Goal: Task Accomplishment & Management: Manage account settings

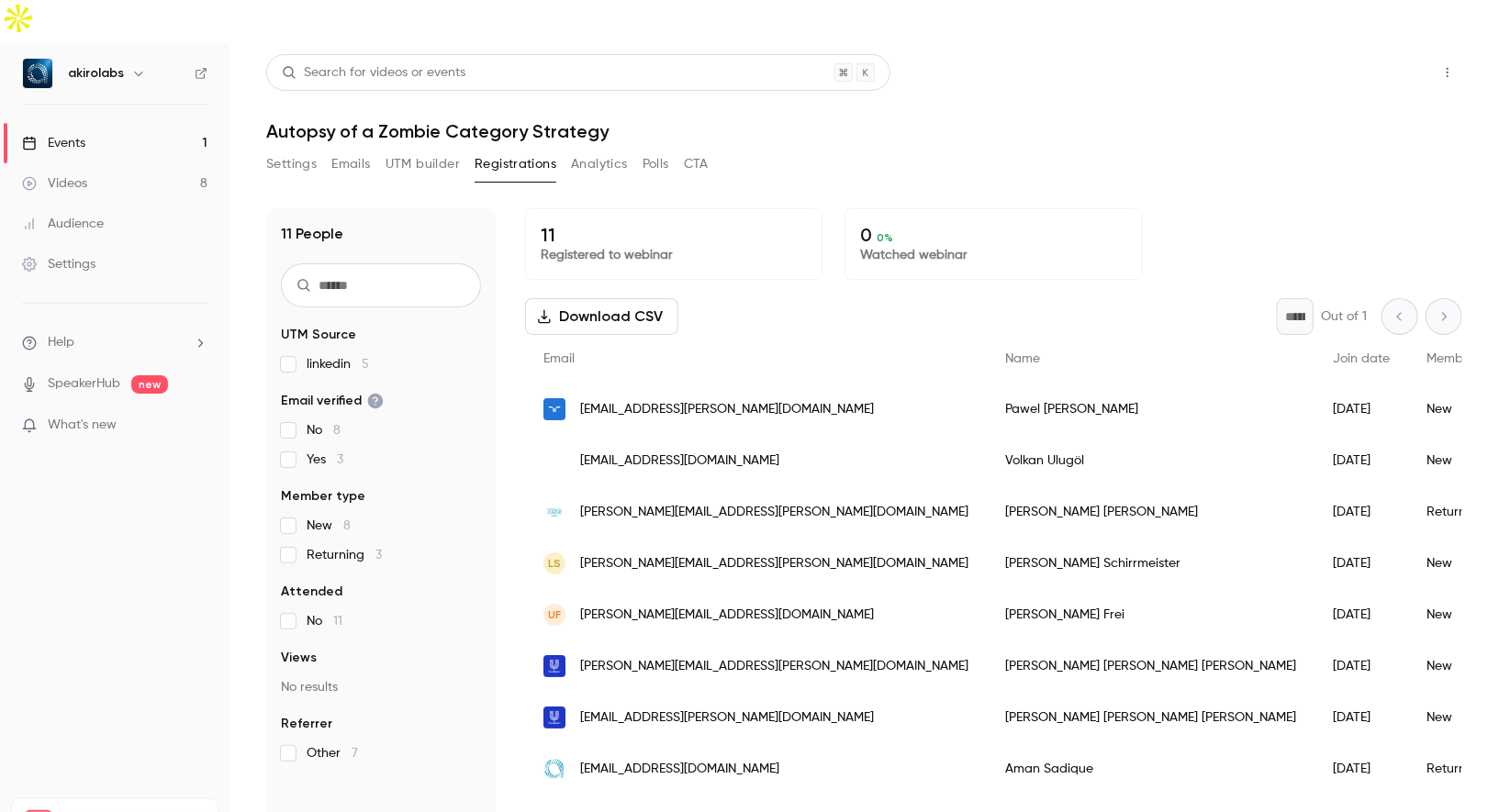
click at [1407, 54] on button "Share" at bounding box center [1382, 72] width 72 height 37
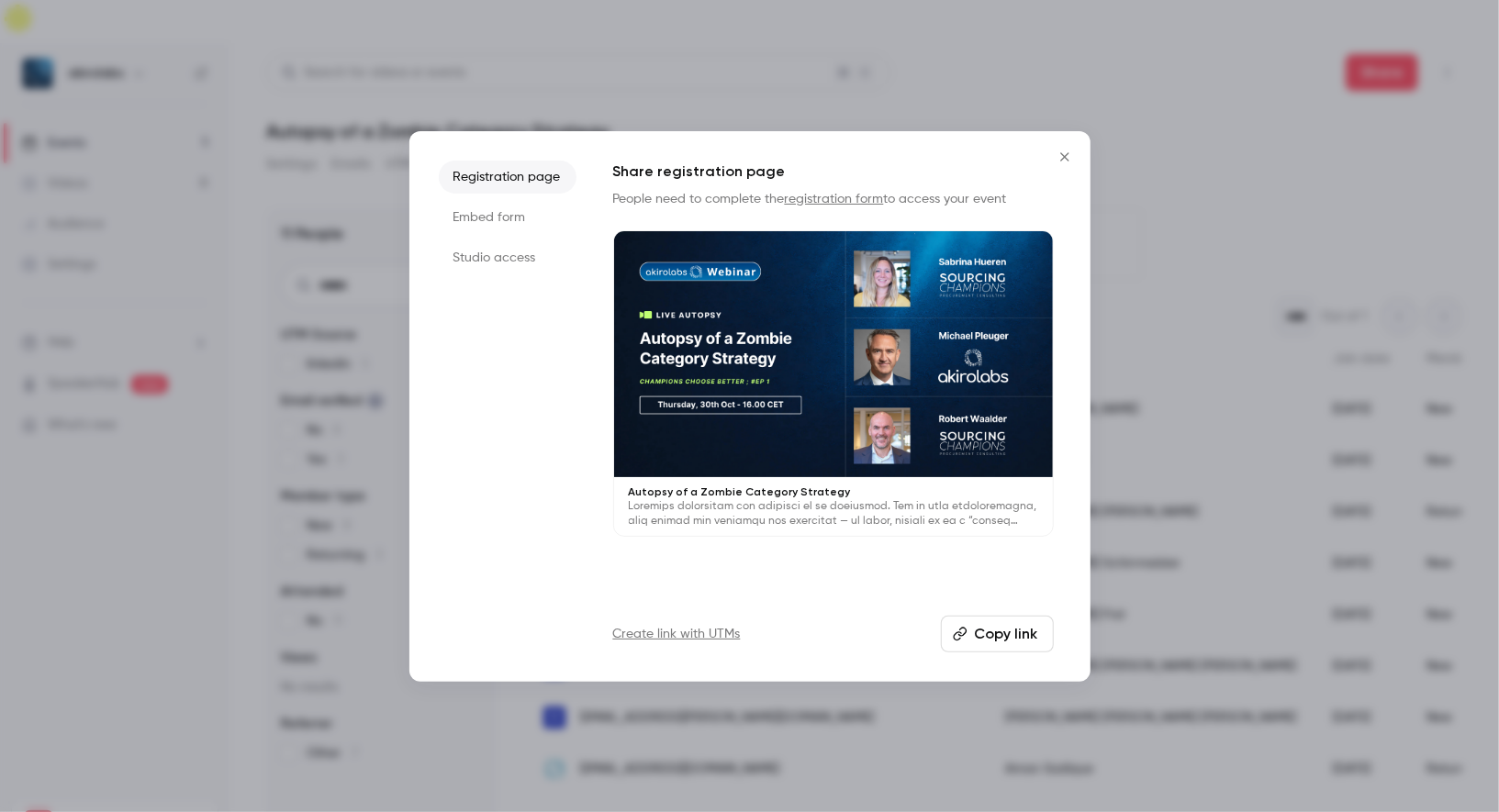
click at [1007, 623] on button "Copy link" at bounding box center [997, 634] width 113 height 37
click at [1063, 145] on button "Close" at bounding box center [1064, 156] width 37 height 37
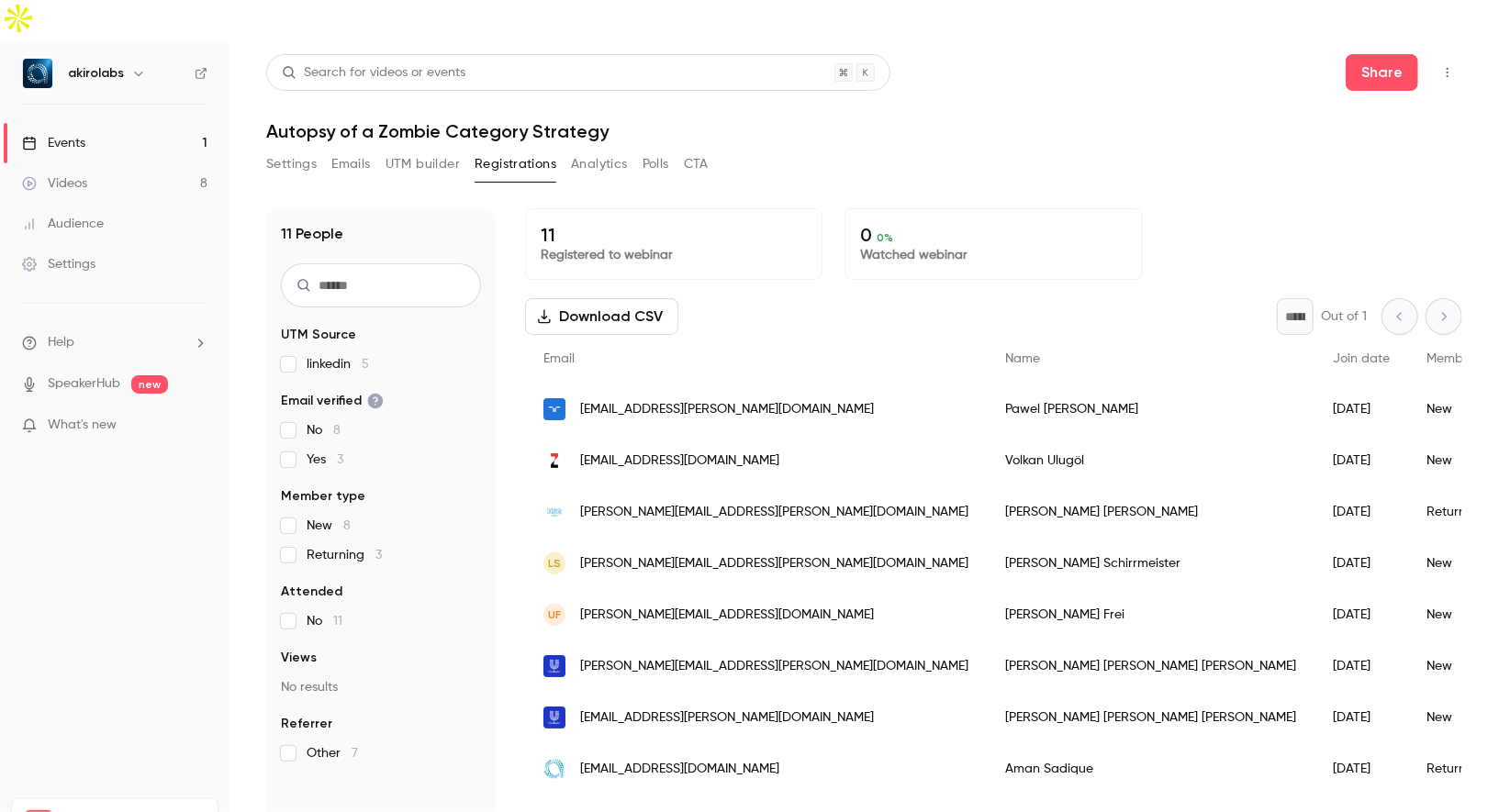
click at [128, 163] on link "Videos 8" at bounding box center [114, 183] width 230 height 40
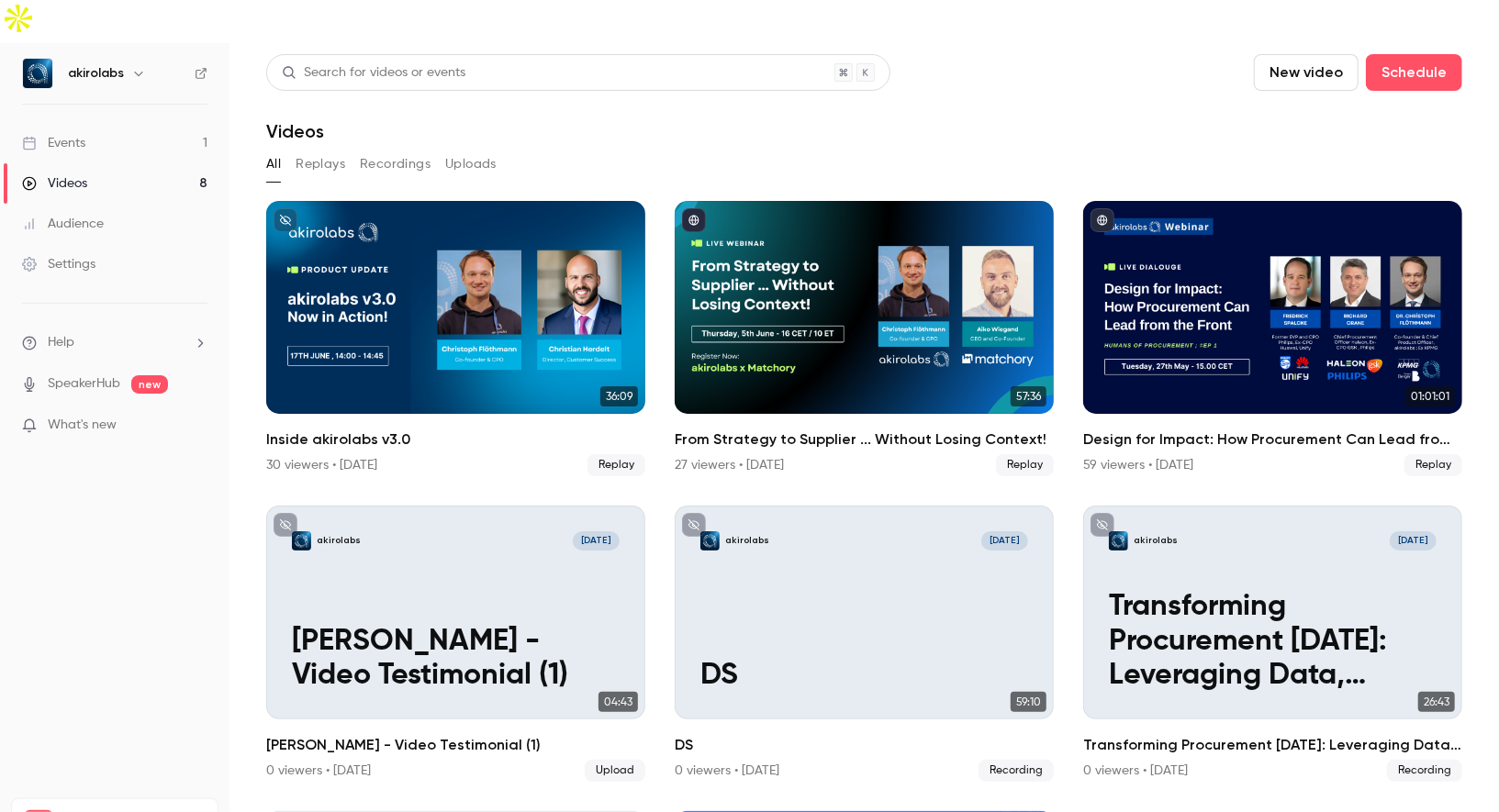
click at [101, 123] on link "Events 1" at bounding box center [114, 142] width 230 height 40
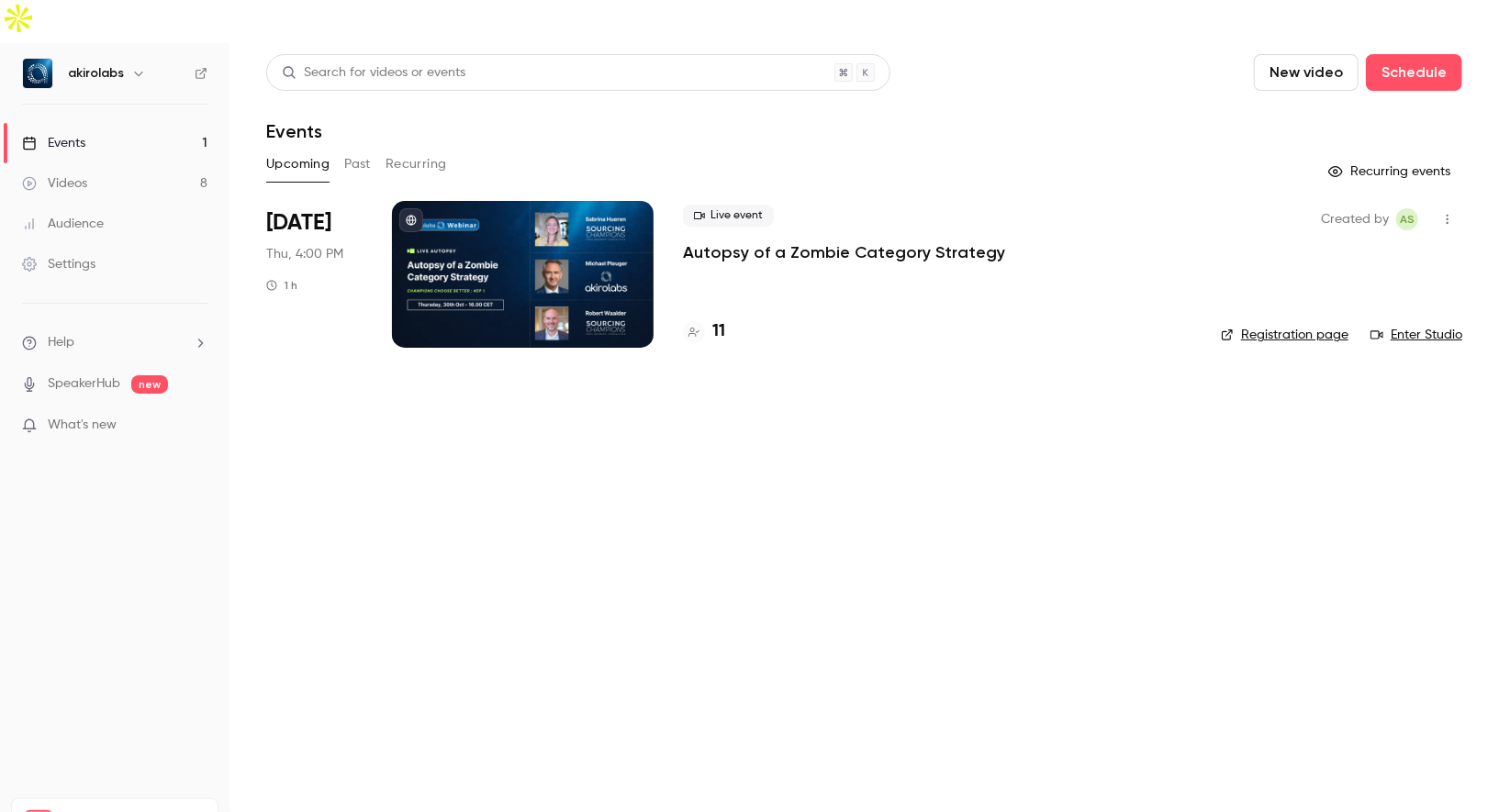
click at [514, 208] on div at bounding box center [522, 274] width 261 height 147
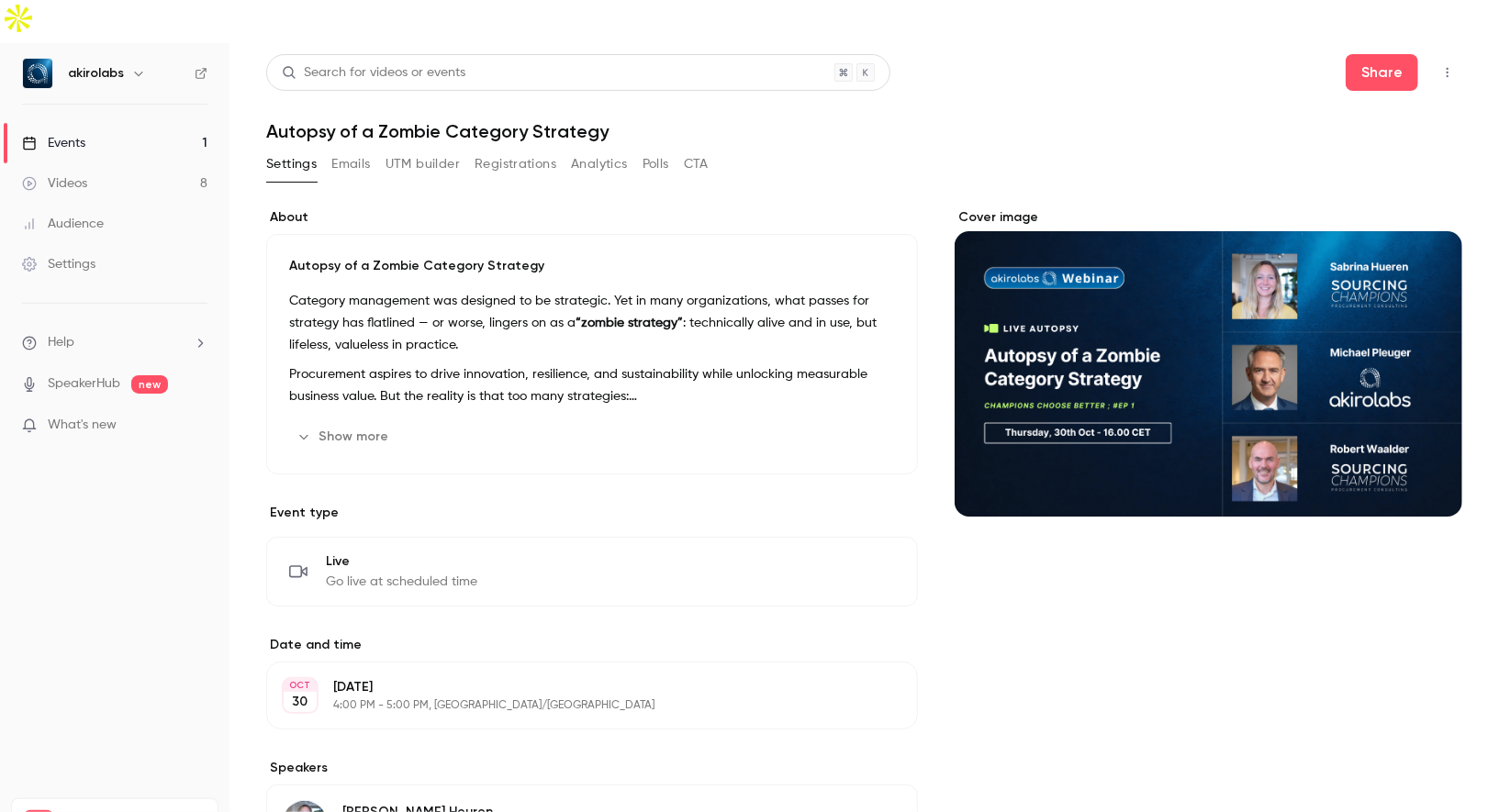
click at [1179, 327] on div "Cover image" at bounding box center [1209, 362] width 508 height 308
click at [0, 0] on input "Cover image" at bounding box center [0, 0] width 0 height 0
click at [111, 123] on link "Events 1" at bounding box center [114, 142] width 230 height 40
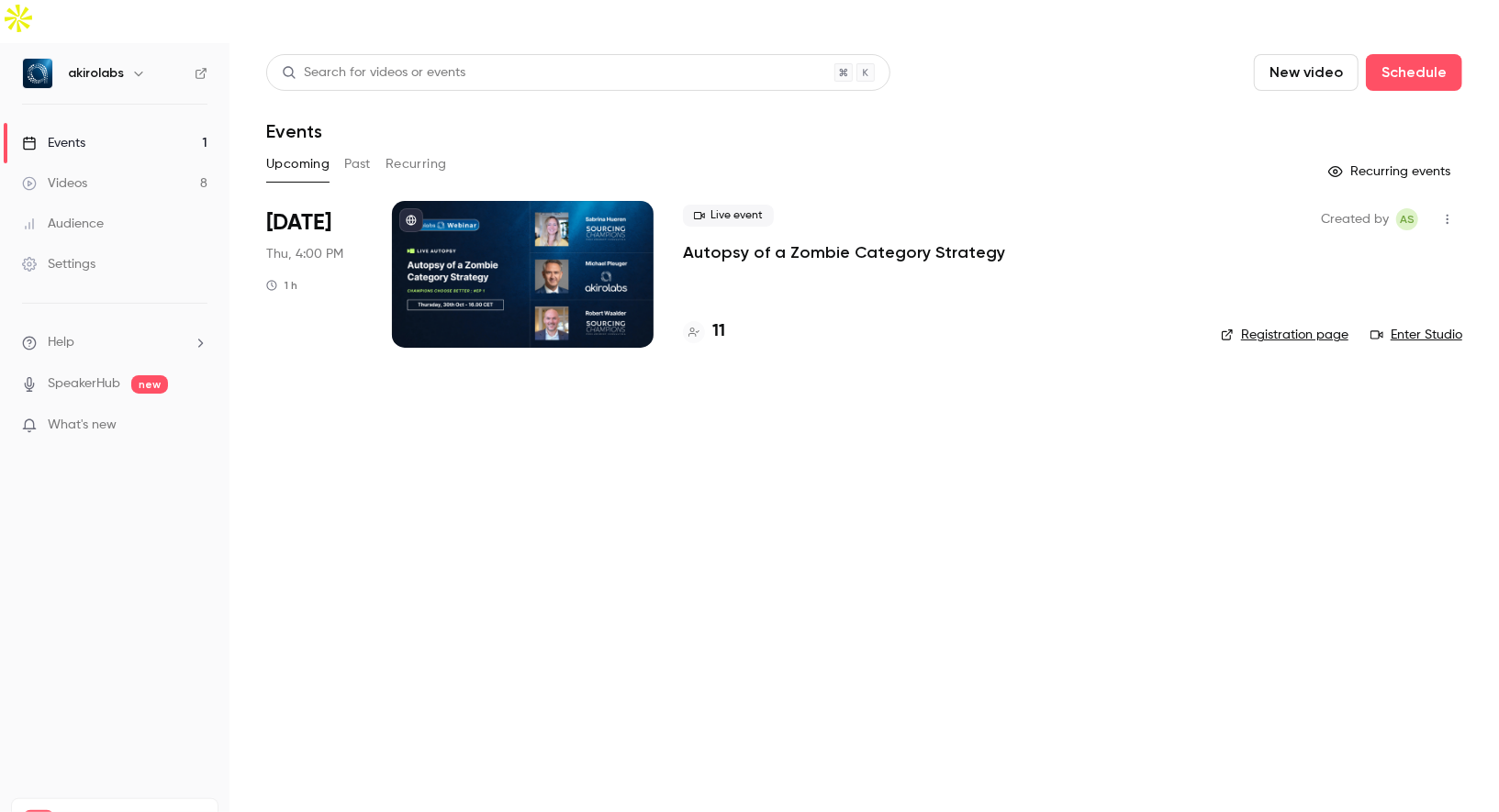
click at [1289, 326] on link "Registration page" at bounding box center [1284, 335] width 127 height 19
click at [544, 221] on div at bounding box center [522, 274] width 261 height 147
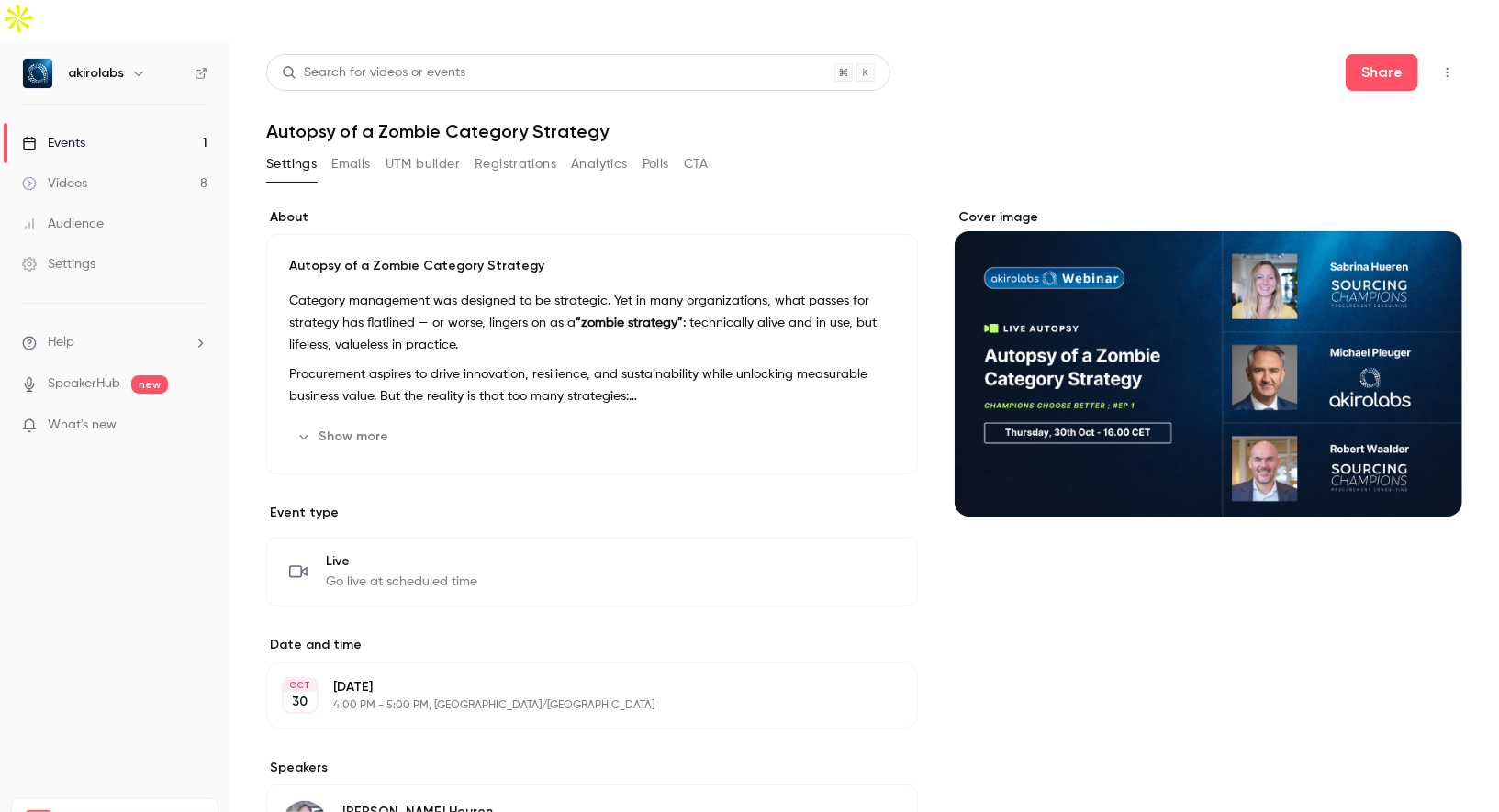
click at [517, 150] on button "Registrations" at bounding box center [515, 164] width 82 height 29
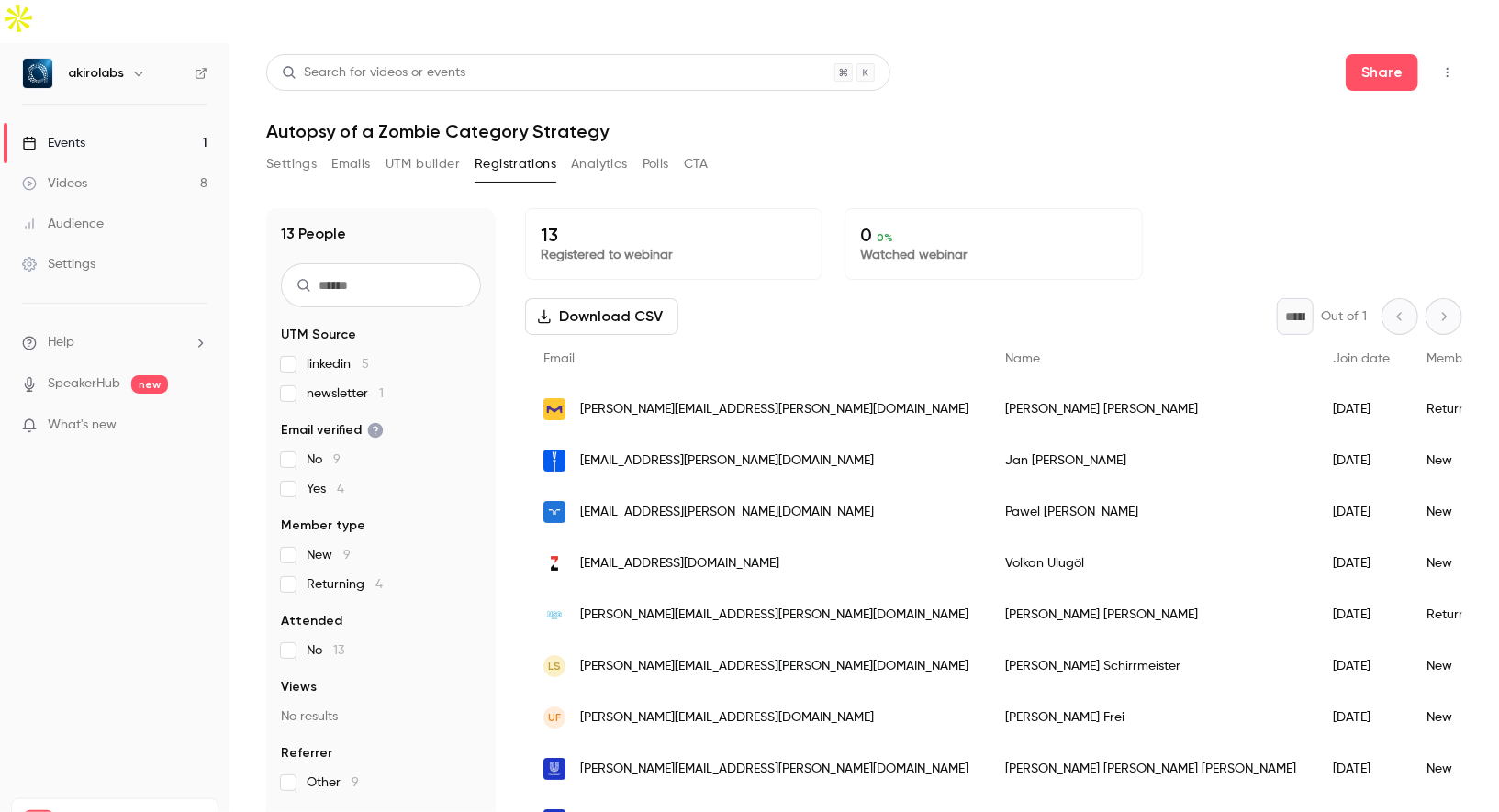
click at [103, 123] on link "Events 1" at bounding box center [114, 142] width 230 height 40
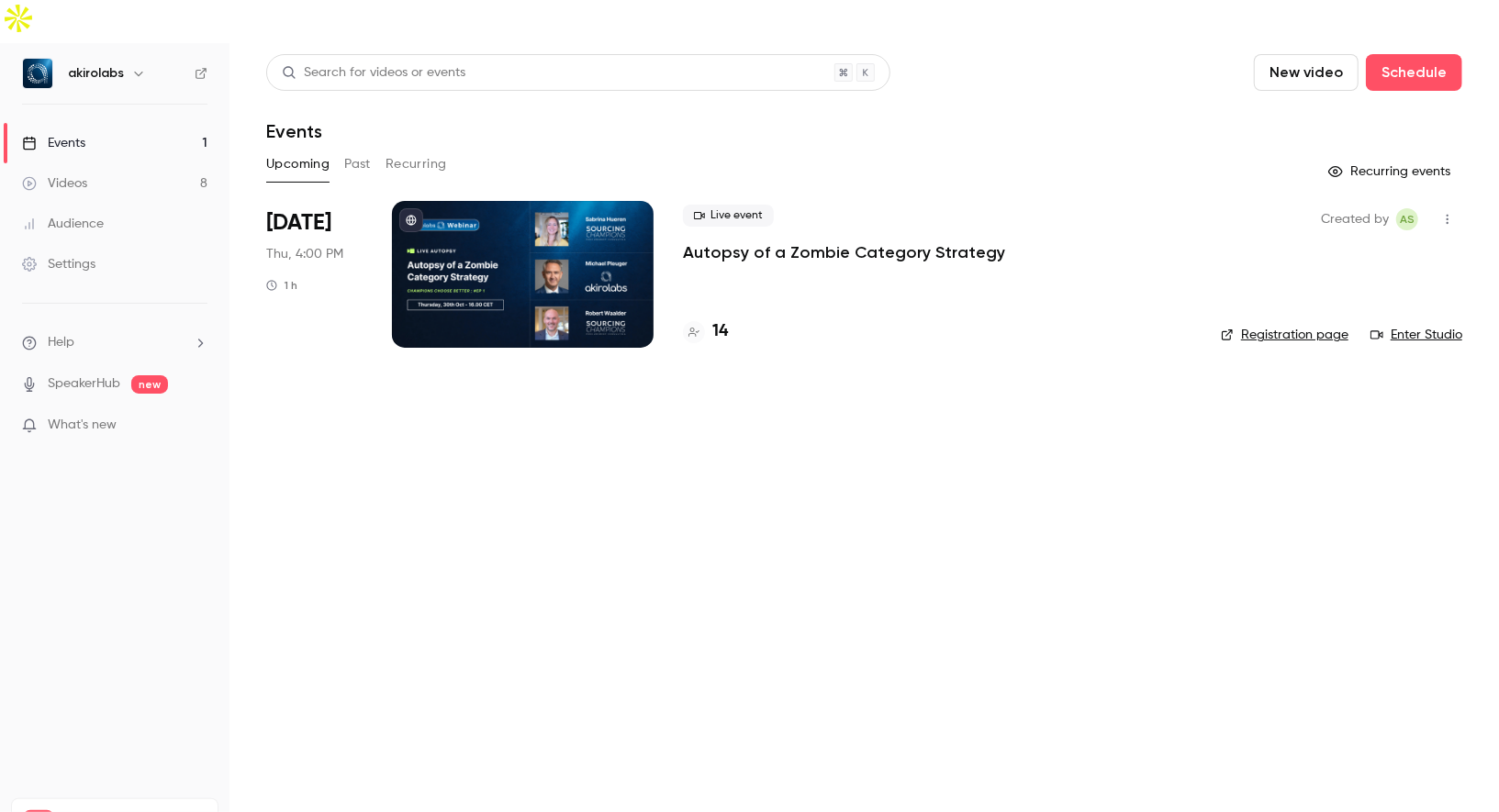
click at [1289, 326] on link "Registration page" at bounding box center [1284, 335] width 127 height 19
click at [540, 201] on div at bounding box center [522, 274] width 261 height 147
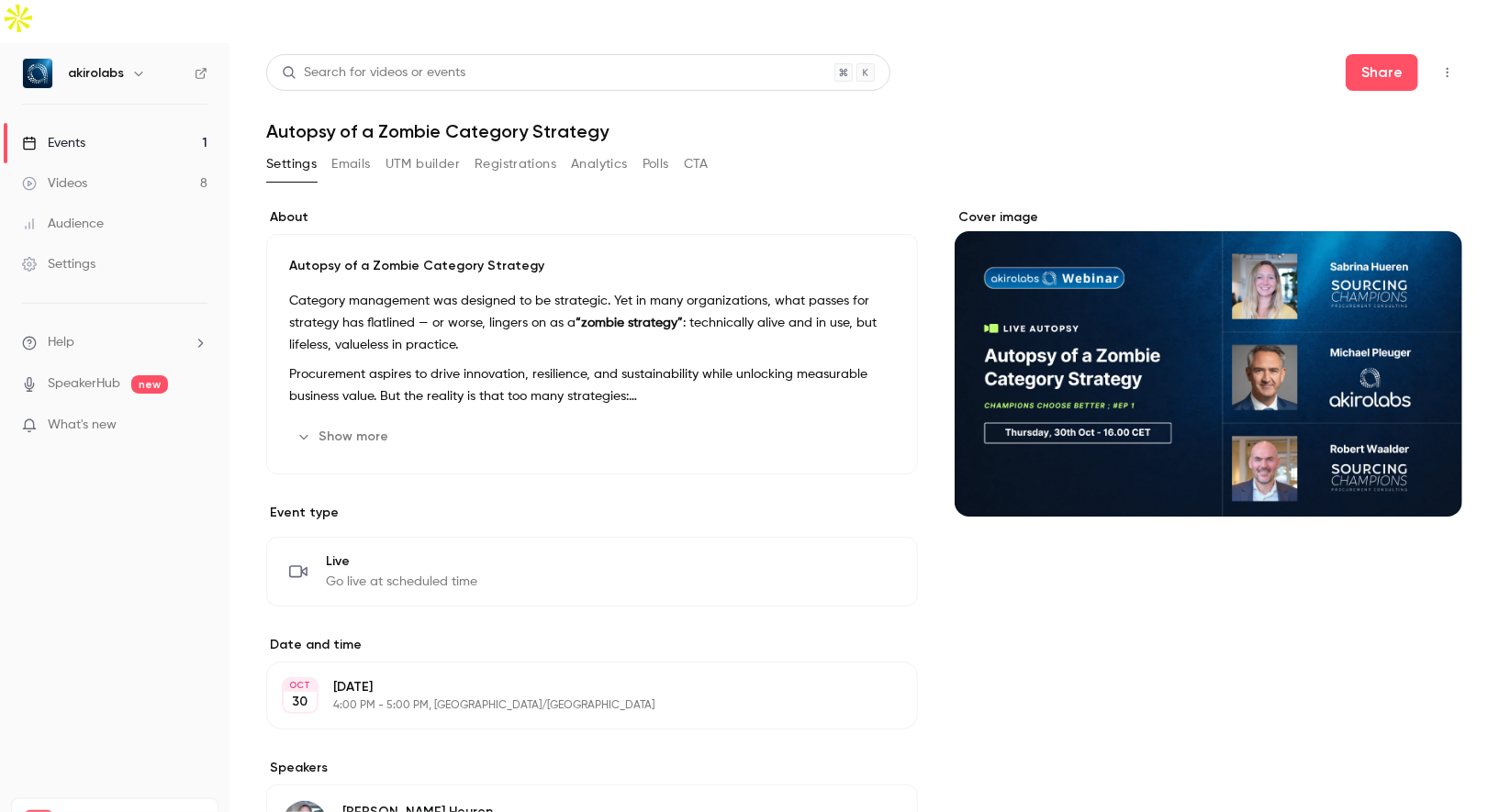
click at [527, 150] on button "Registrations" at bounding box center [515, 164] width 82 height 29
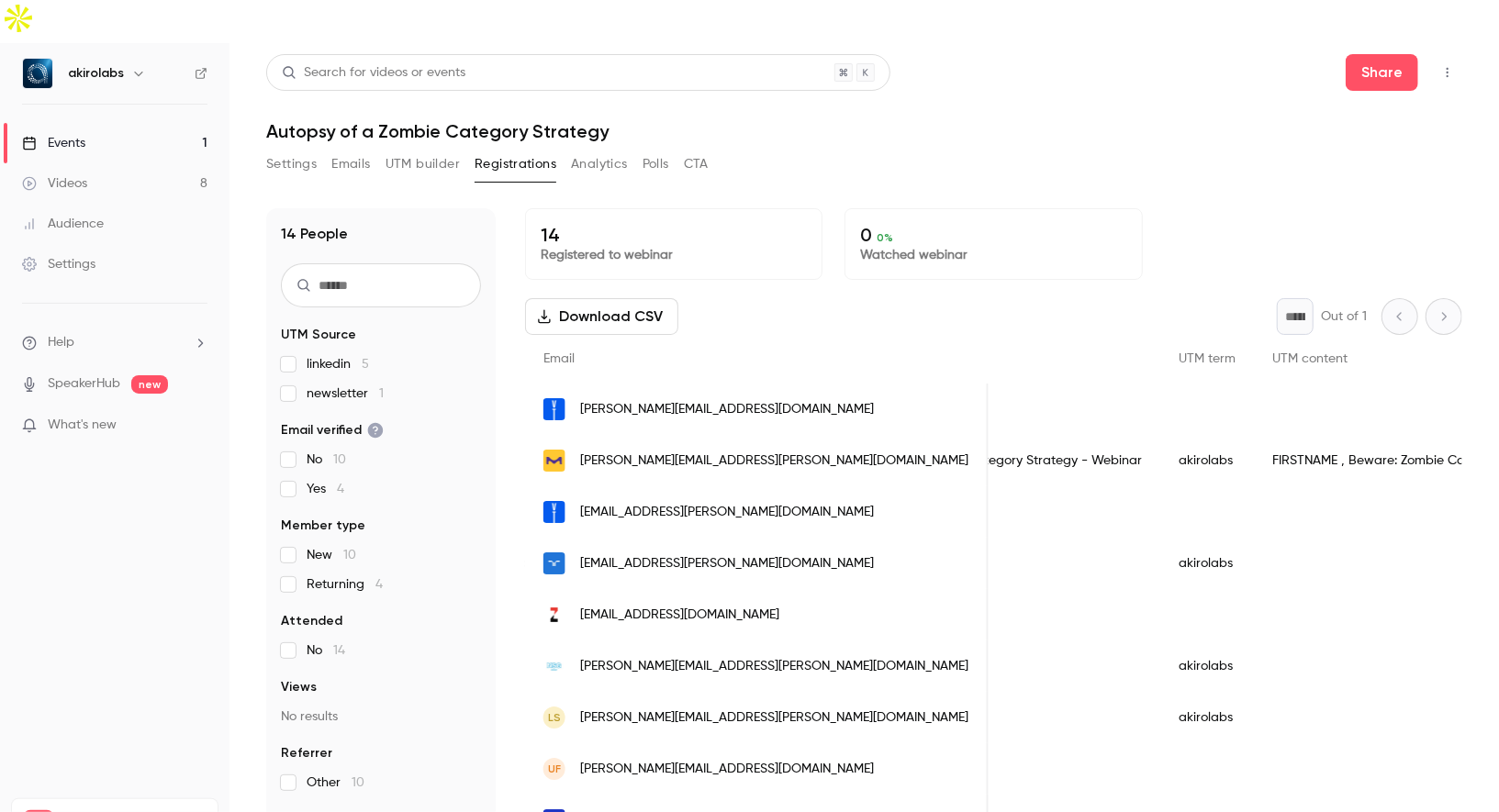
click at [98, 163] on link "Videos 8" at bounding box center [114, 183] width 230 height 40
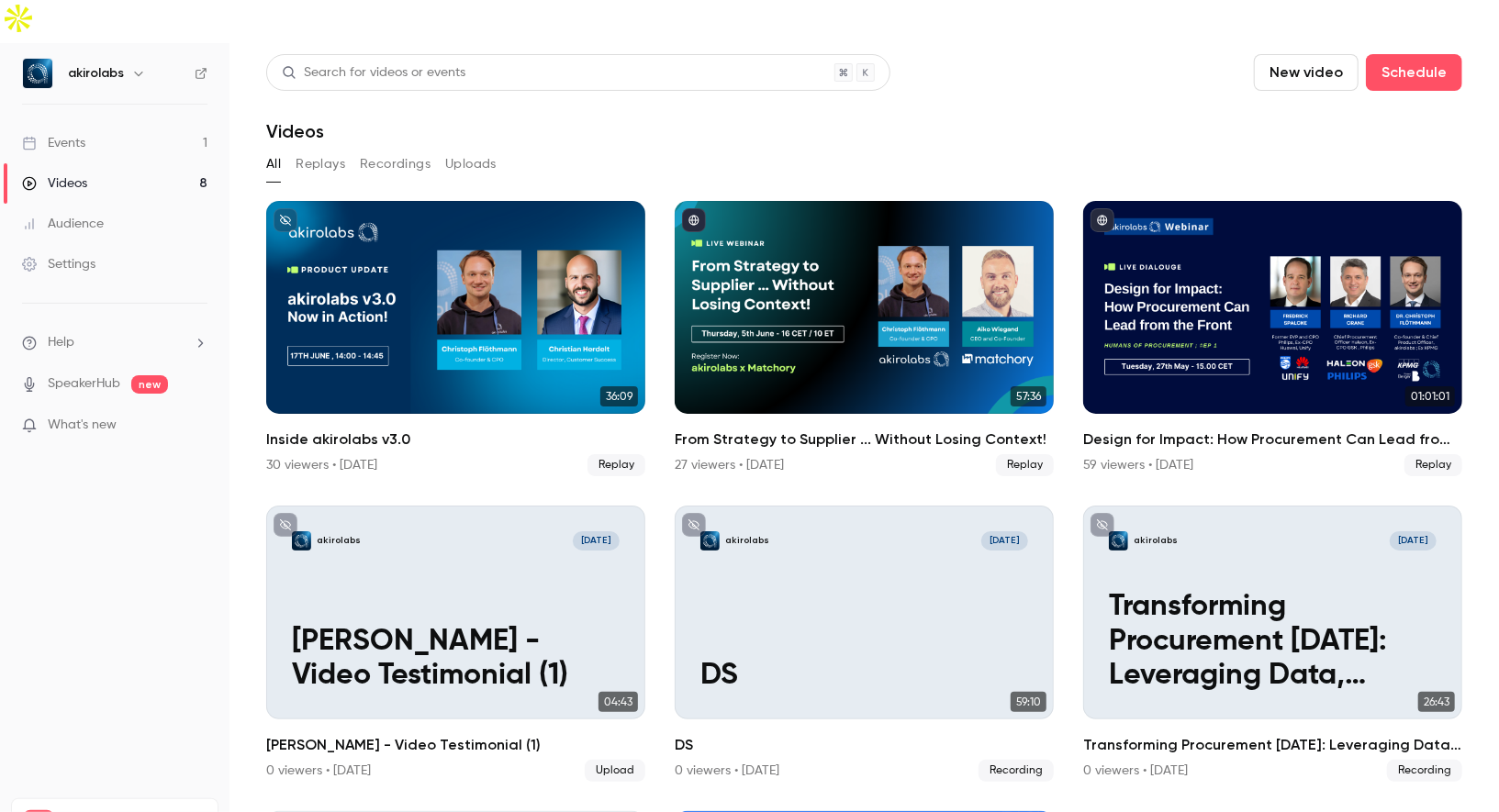
click at [58, 134] on div "Events" at bounding box center [54, 143] width 64 height 19
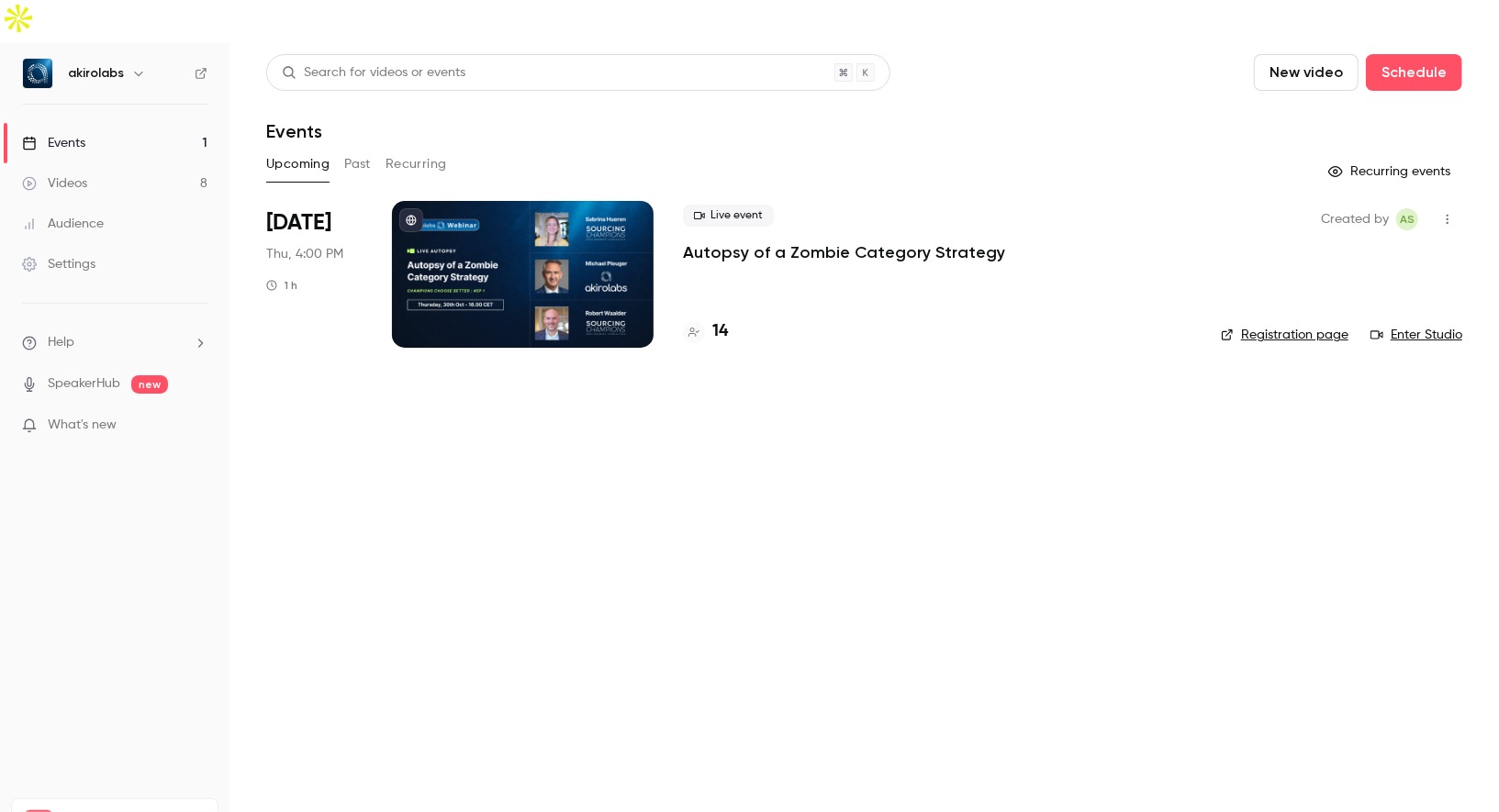
click at [83, 174] on div "Videos" at bounding box center [55, 184] width 66 height 19
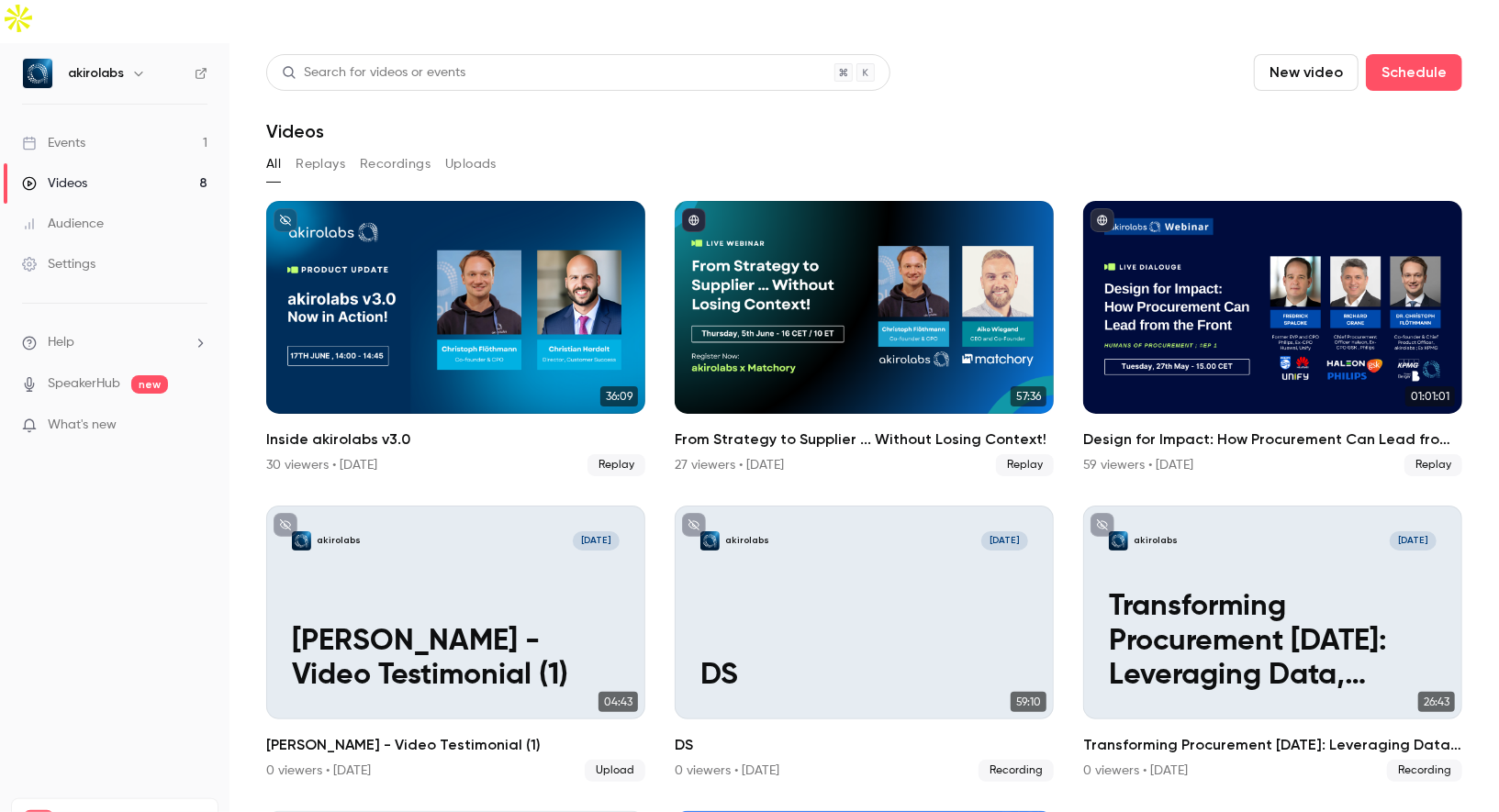
click at [90, 123] on link "Events 1" at bounding box center [114, 142] width 230 height 40
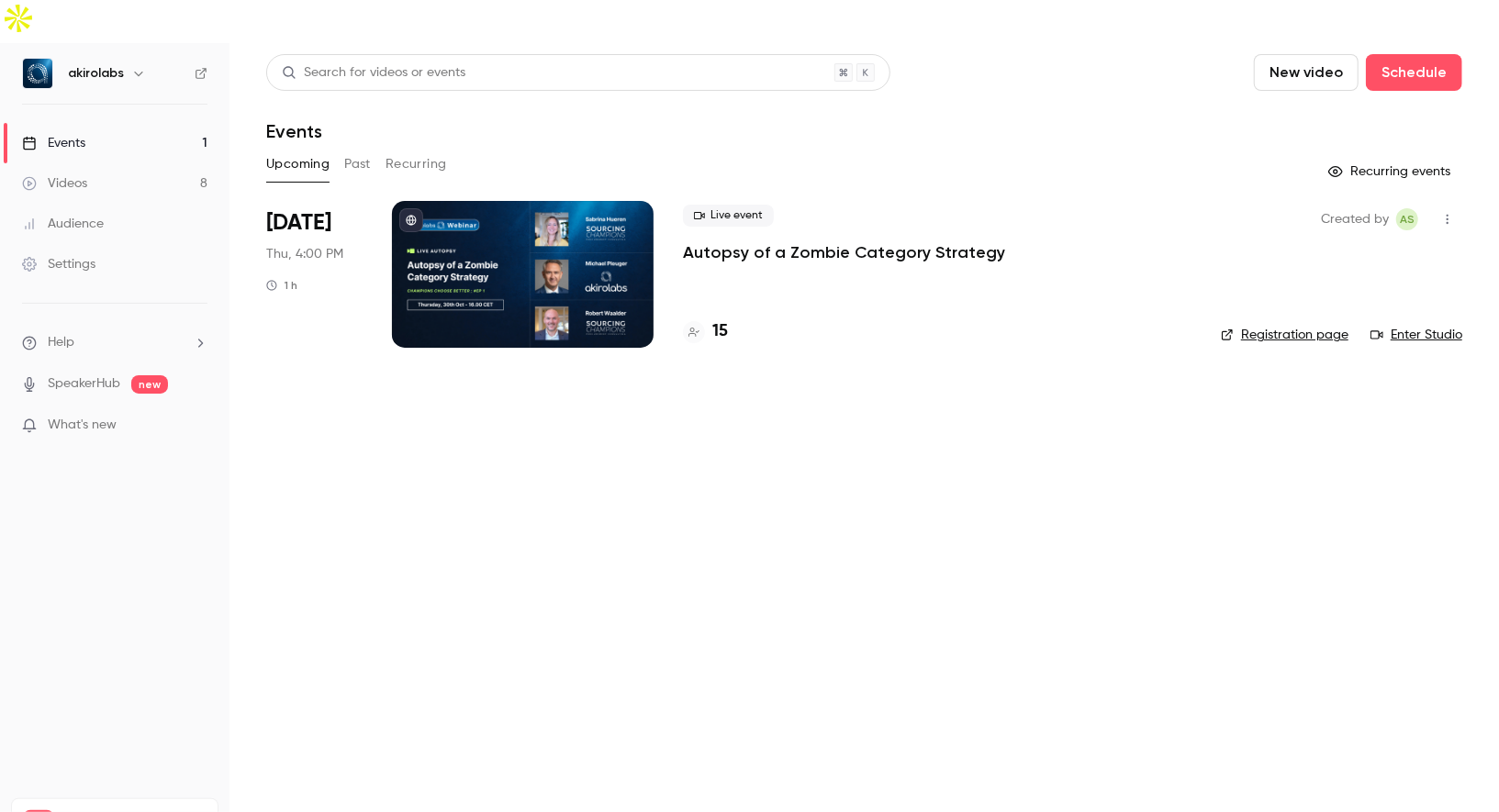
click at [532, 233] on div at bounding box center [522, 274] width 261 height 147
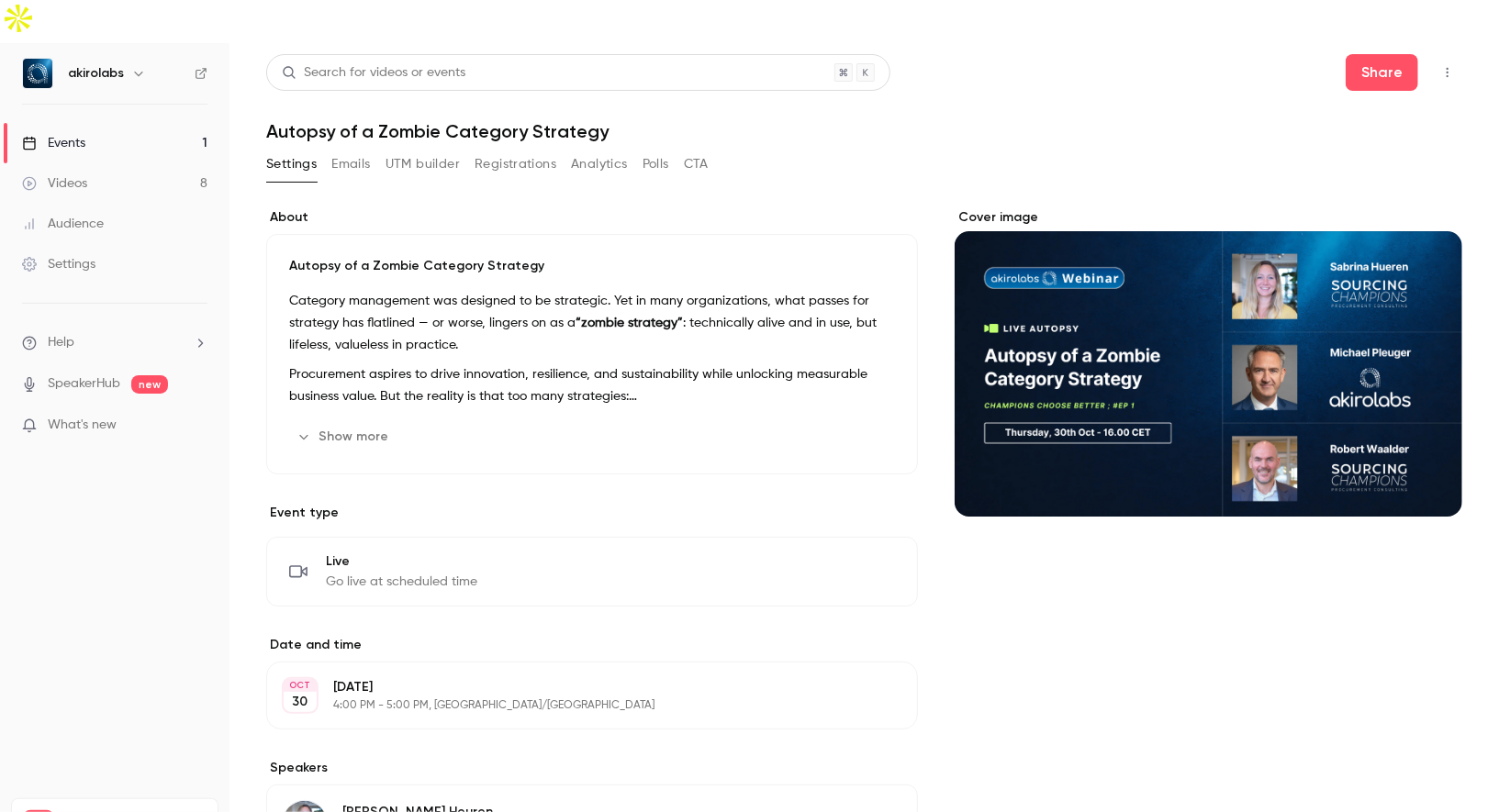
click at [505, 150] on button "Registrations" at bounding box center [515, 164] width 82 height 29
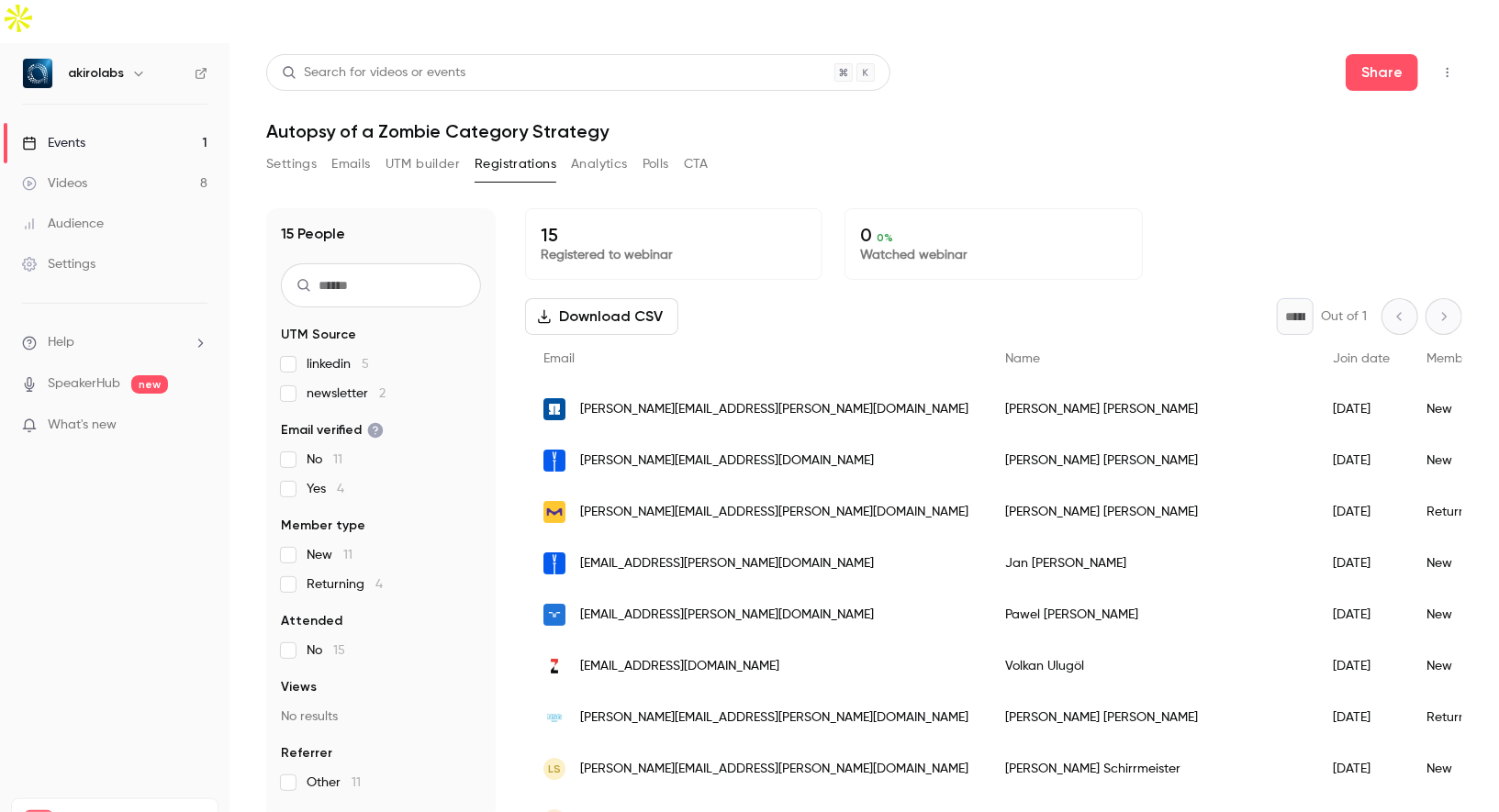
click at [766, 384] on div "[PERSON_NAME][EMAIL_ADDRESS][PERSON_NAME][DOMAIN_NAME]" at bounding box center [756, 409] width 462 height 52
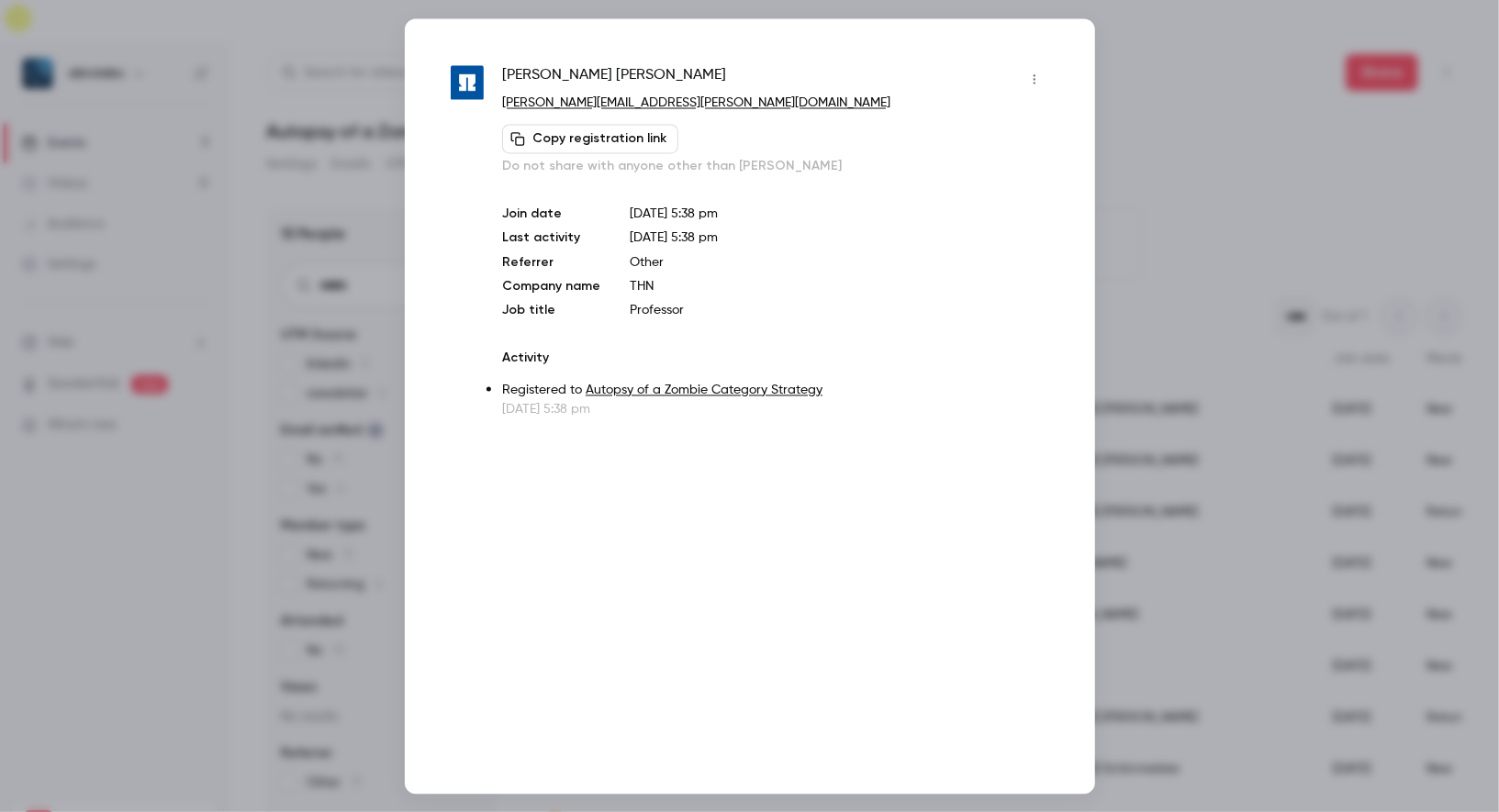
click at [1150, 177] on div at bounding box center [750, 406] width 1499 height 812
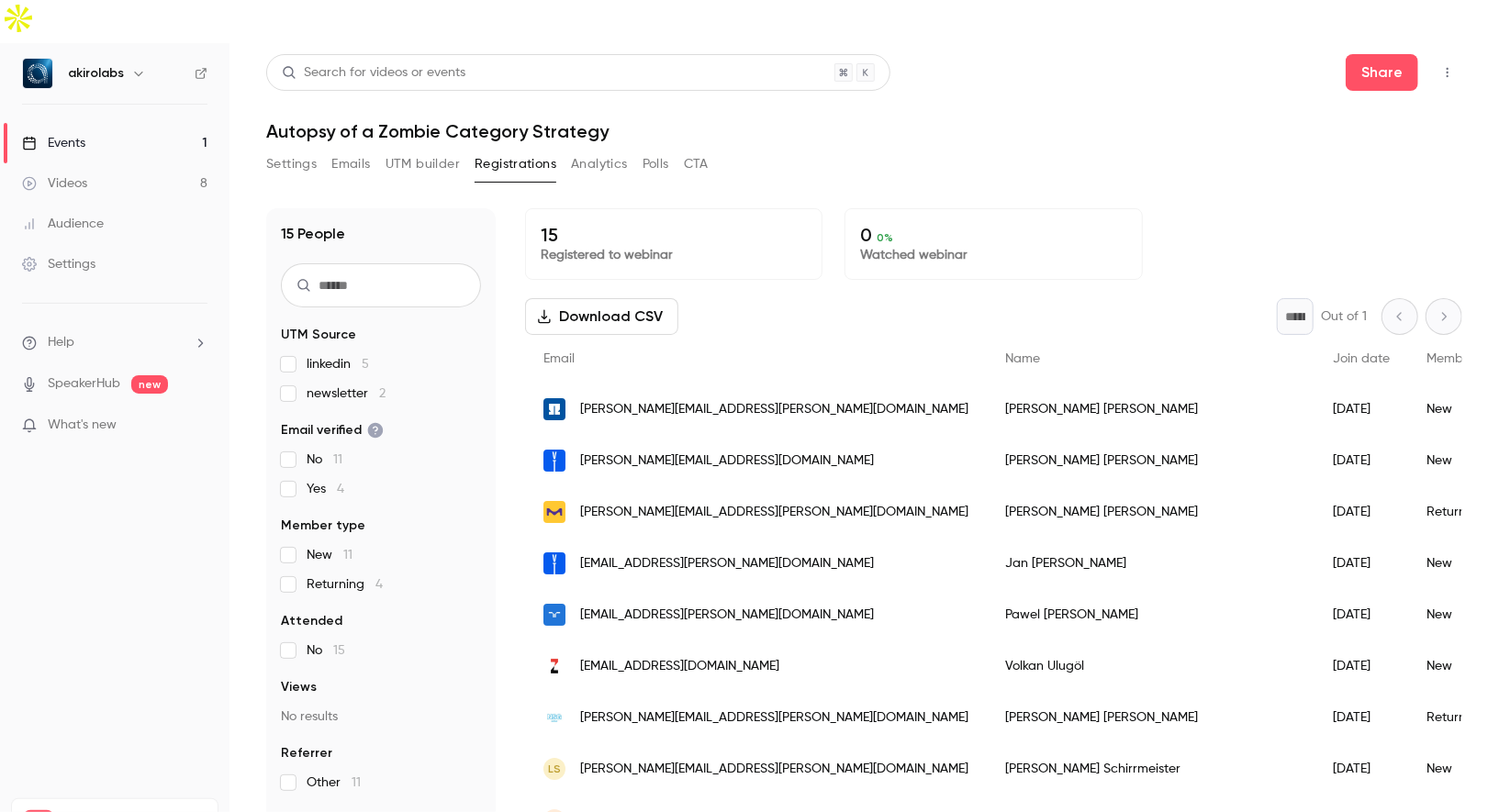
click at [120, 123] on link "Events 1" at bounding box center [114, 142] width 230 height 40
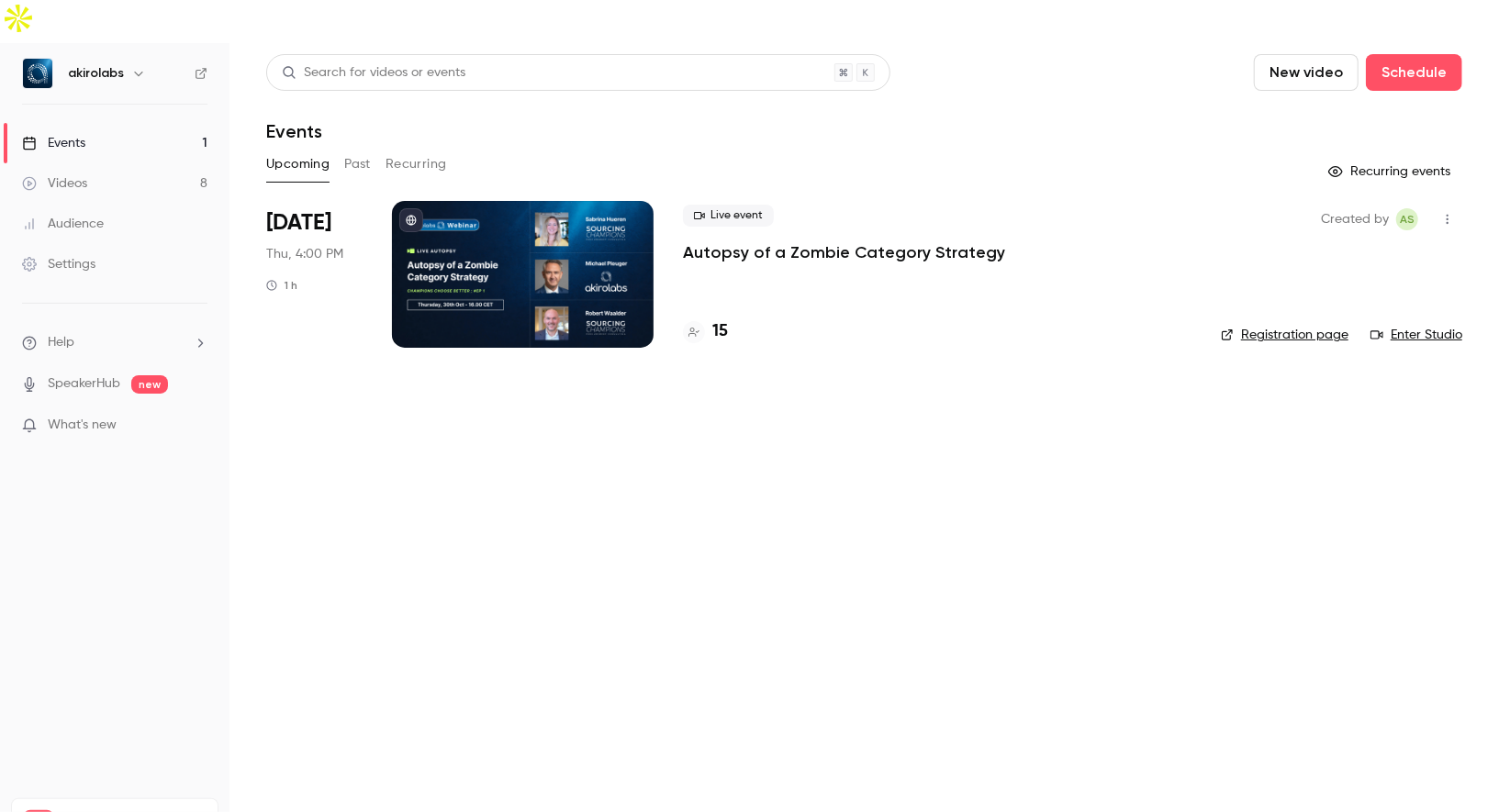
click at [481, 201] on div at bounding box center [522, 274] width 261 height 147
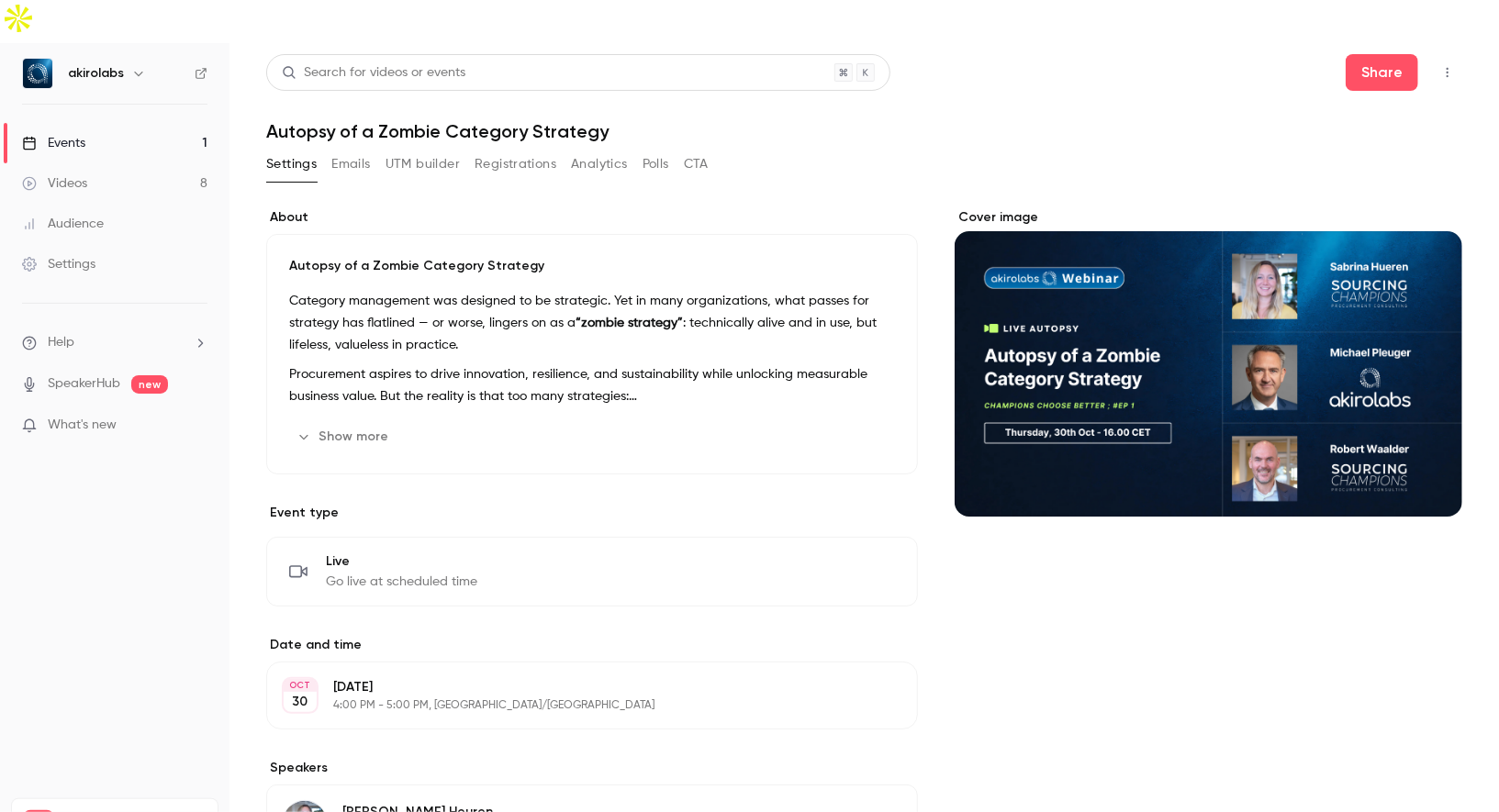
click at [504, 150] on button "Registrations" at bounding box center [515, 164] width 82 height 29
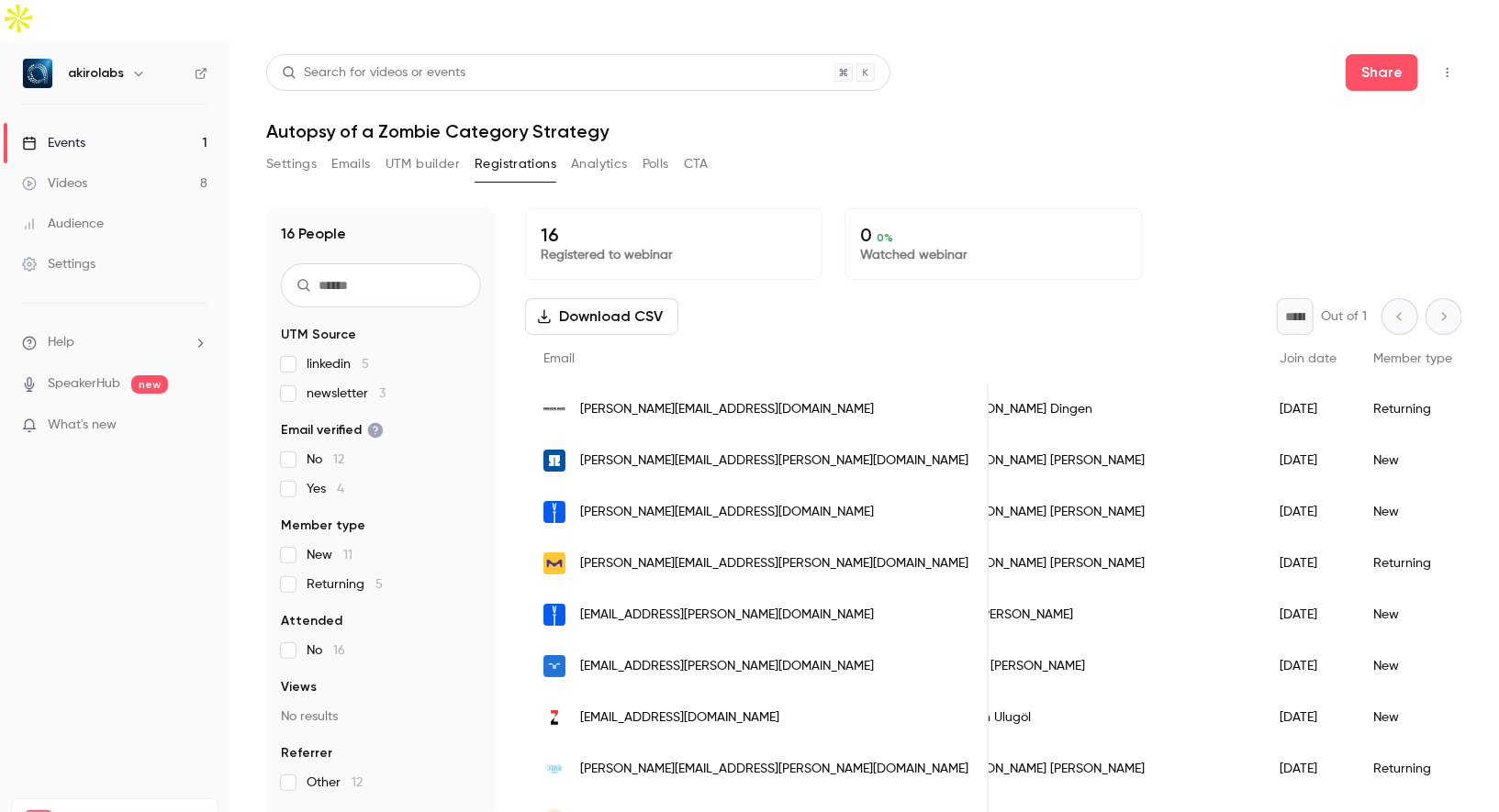
scroll to position [0, 46]
click at [780, 384] on div "[PERSON_NAME][EMAIL_ADDRESS][DOMAIN_NAME]" at bounding box center [757, 409] width 464 height 52
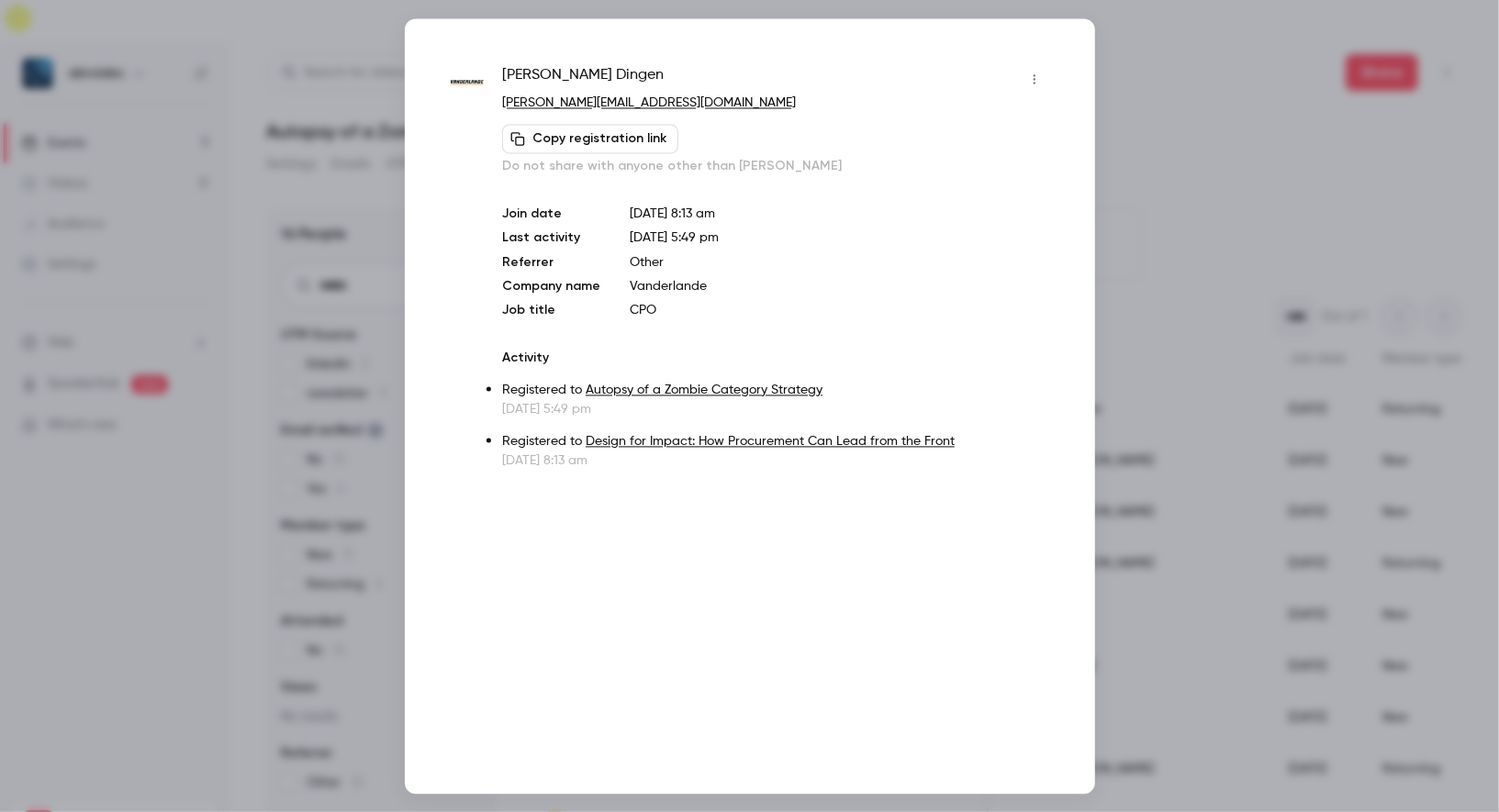
click at [1284, 370] on div at bounding box center [750, 406] width 1499 height 812
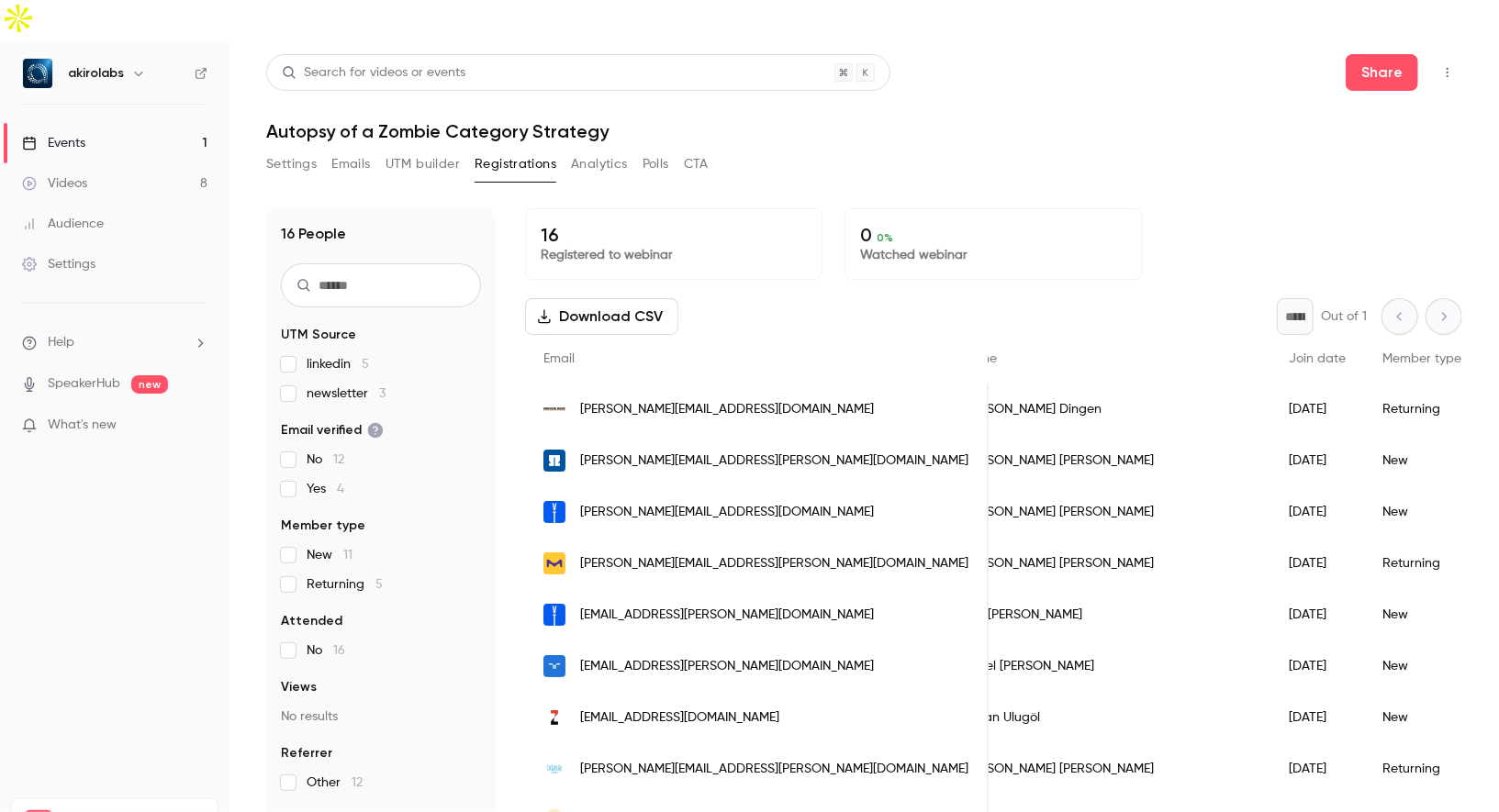
scroll to position [0, 0]
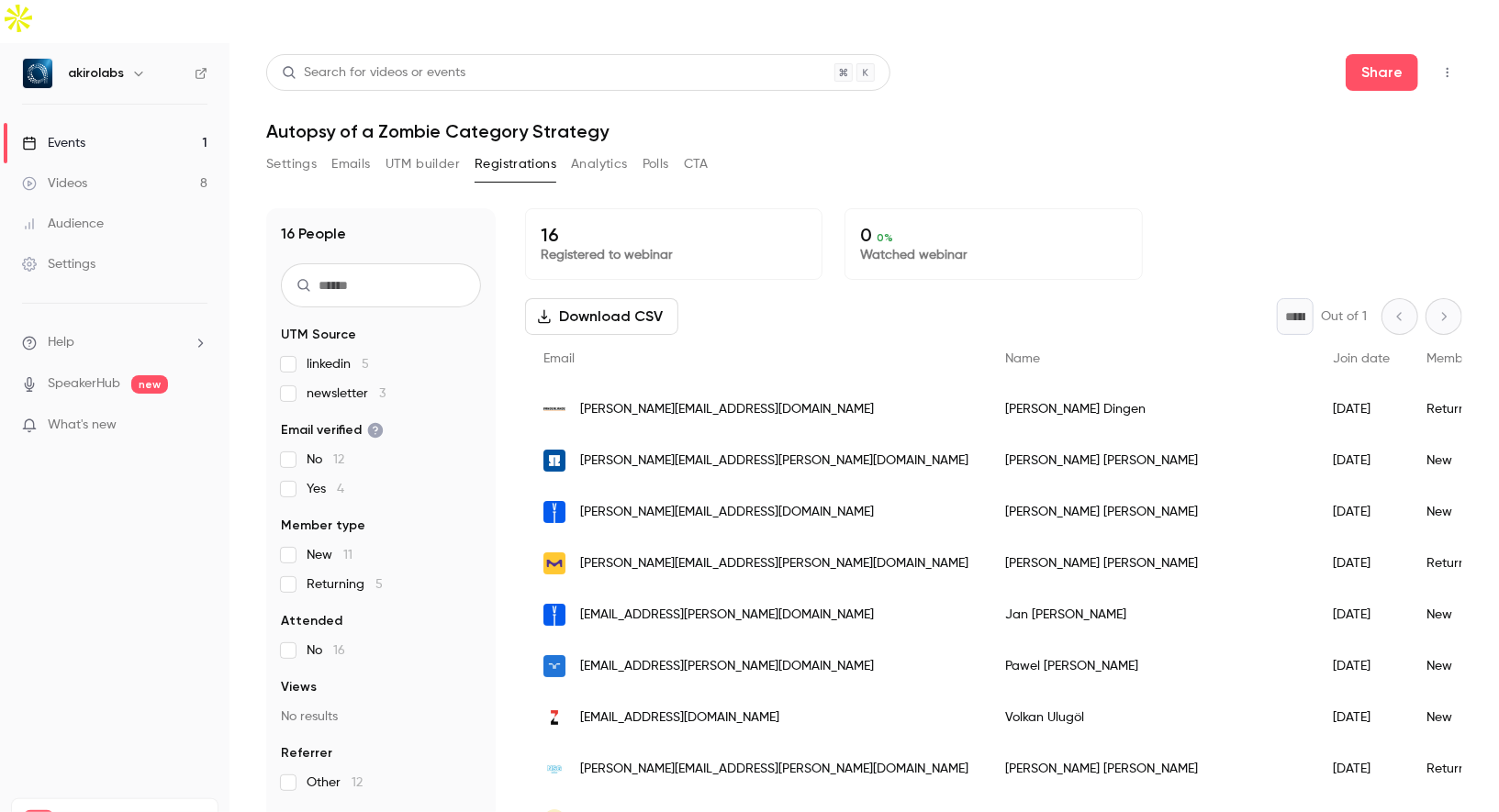
click at [616, 400] on span "[PERSON_NAME][EMAIL_ADDRESS][DOMAIN_NAME]" at bounding box center [727, 409] width 294 height 20
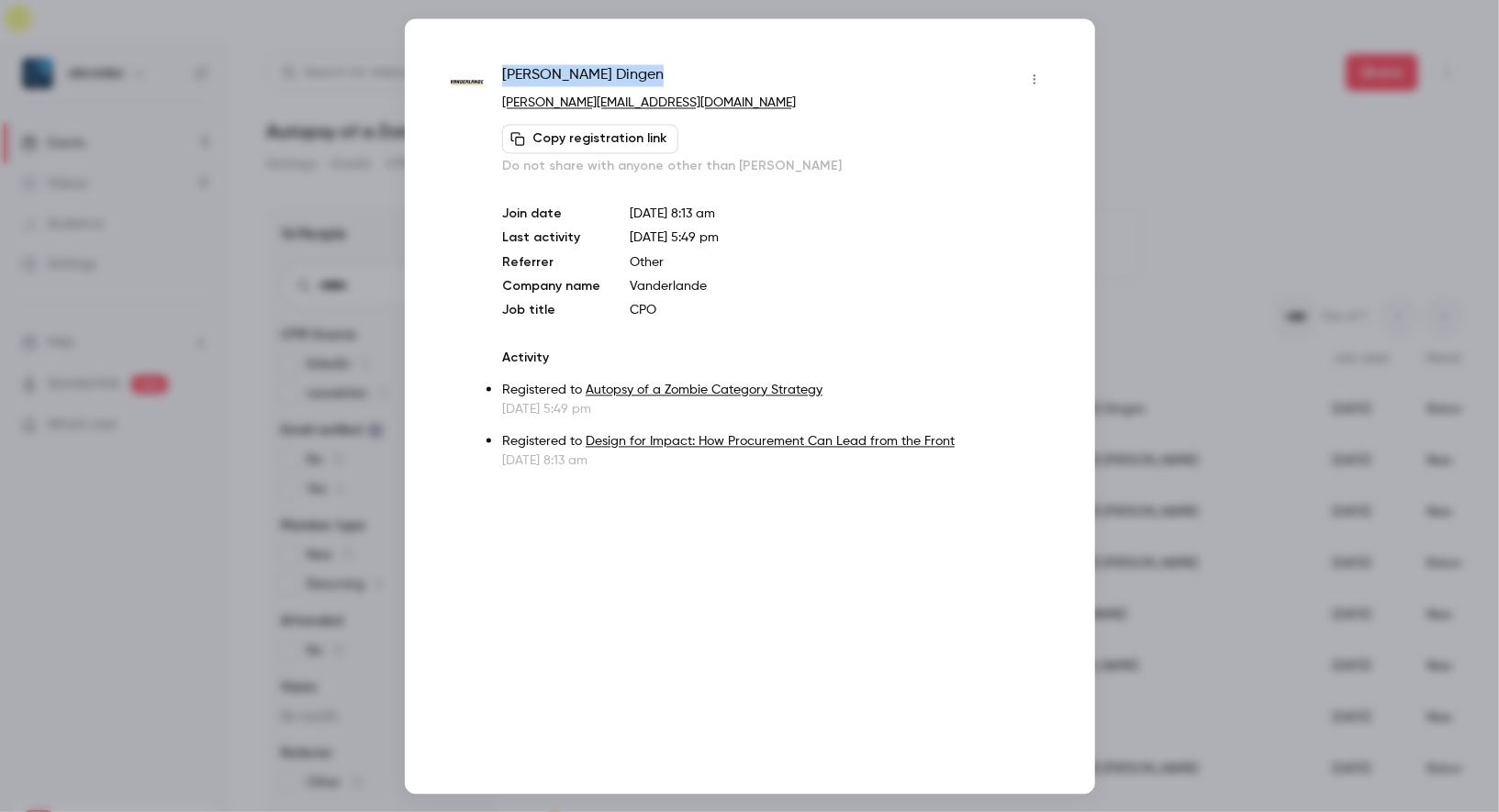
drag, startPoint x: 502, startPoint y: 67, endPoint x: 644, endPoint y: 72, distance: 142.1
click at [644, 72] on div "[PERSON_NAME]" at bounding box center [775, 79] width 546 height 29
copy span "[PERSON_NAME]"
